Goal: Transaction & Acquisition: Purchase product/service

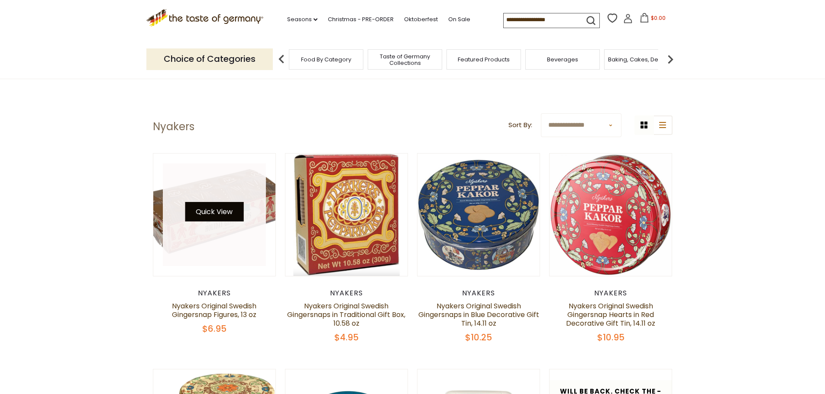
click at [208, 219] on div "Quick View" at bounding box center [214, 215] width 103 height 103
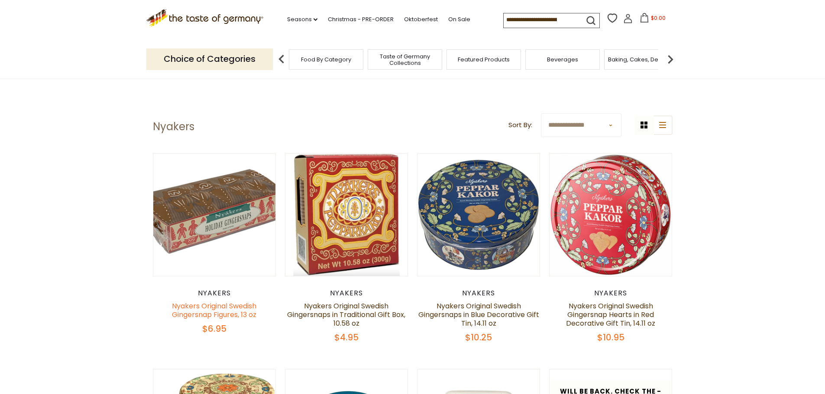
click at [210, 303] on link "Nyakers Original Swedish Gingersnap Figures, 13 oz" at bounding box center [214, 310] width 84 height 19
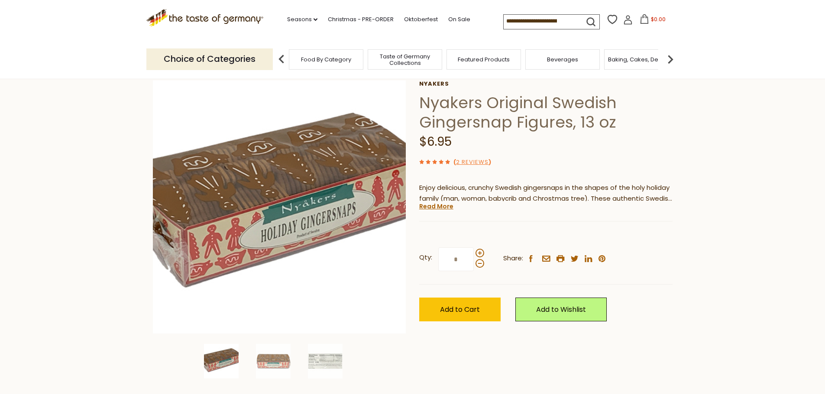
scroll to position [43, 0]
click at [250, 362] on div at bounding box center [227, 362] width 47 height 35
click at [268, 362] on img at bounding box center [273, 362] width 35 height 35
